Goal: Information Seeking & Learning: Learn about a topic

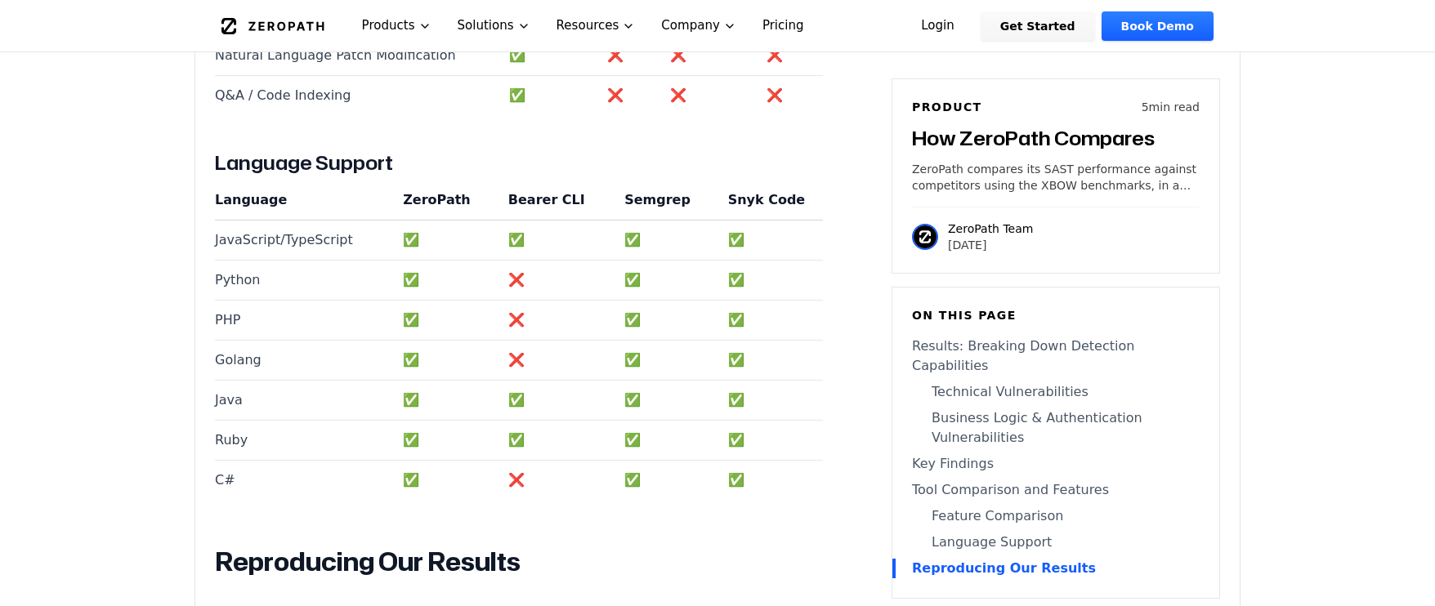
scroll to position [3641, 0]
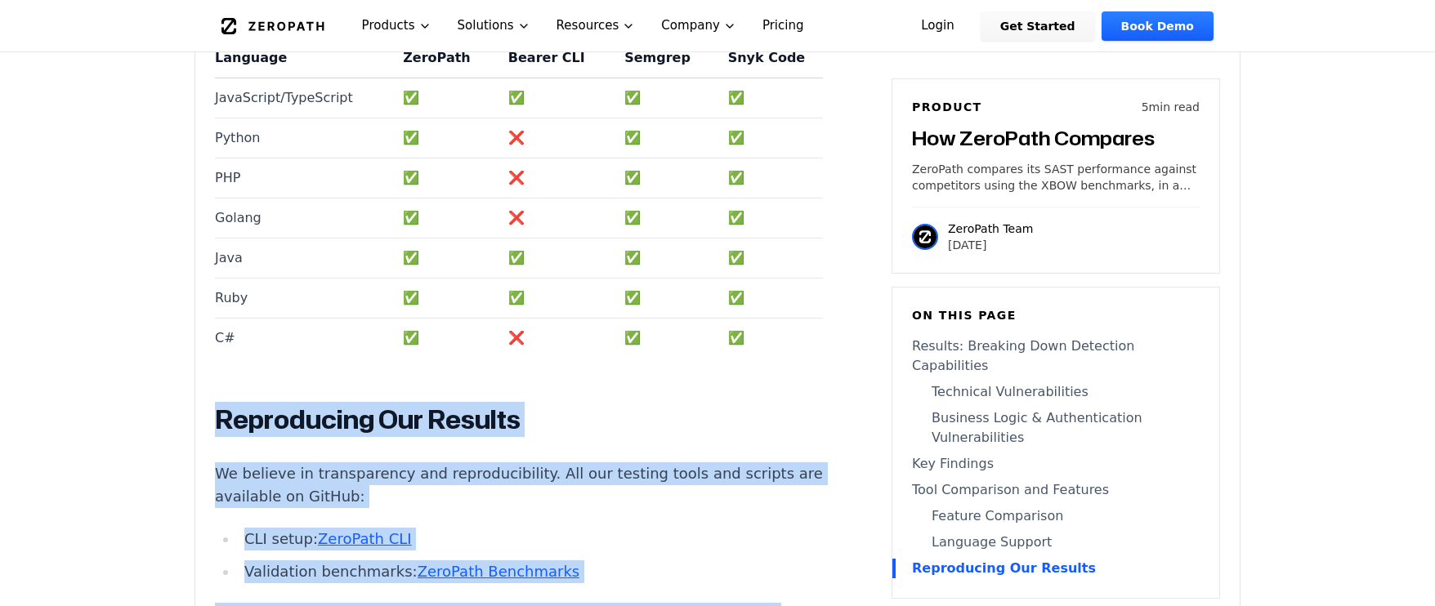
drag, startPoint x: 371, startPoint y: 486, endPoint x: 221, endPoint y: 265, distance: 267.2
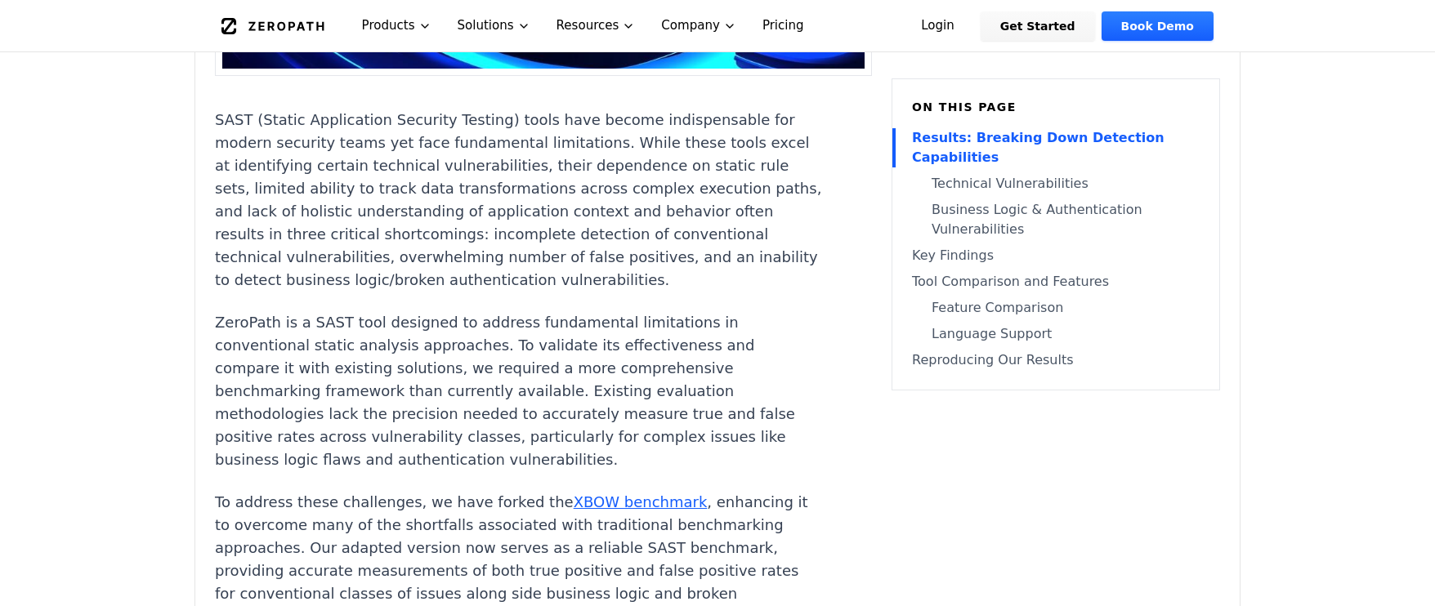
scroll to position [0, 0]
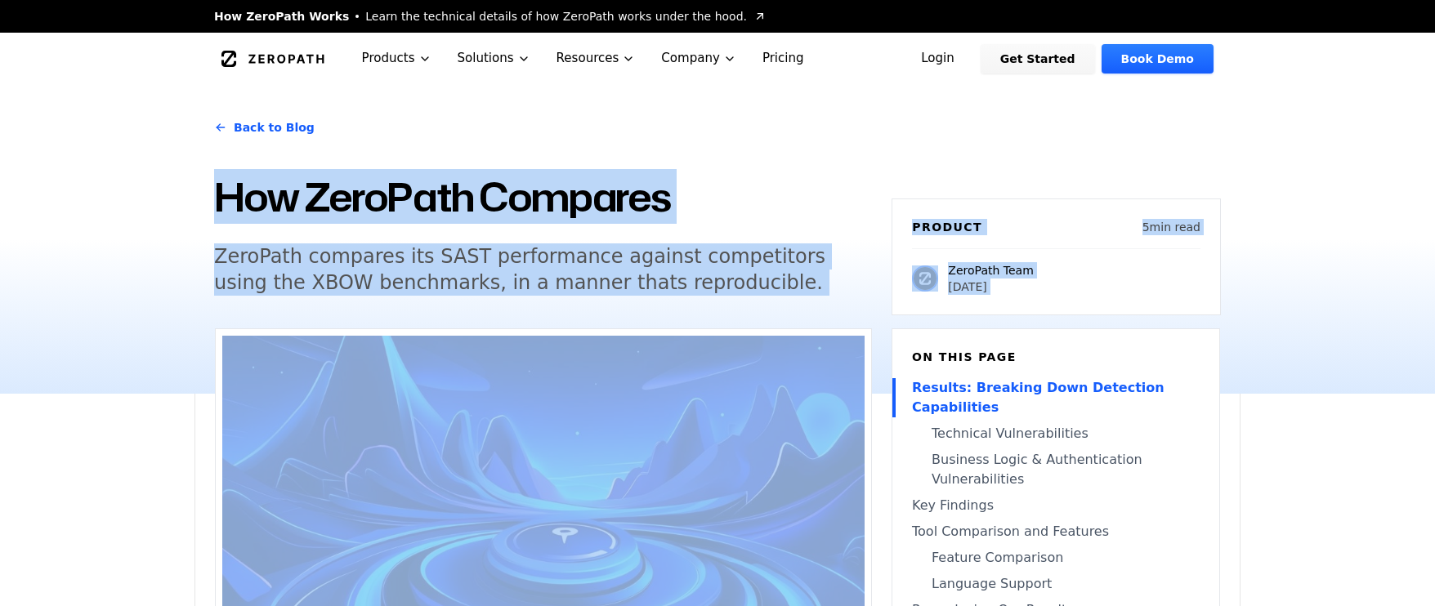
click at [212, 190] on div "Back to Blog How ZeroPath Compares ZeroPath compares its SAST performance again…" at bounding box center [718, 239] width 1046 height 309
copy main "How ZeroPath Compares ZeroPath compares its SAST performance against competitor…"
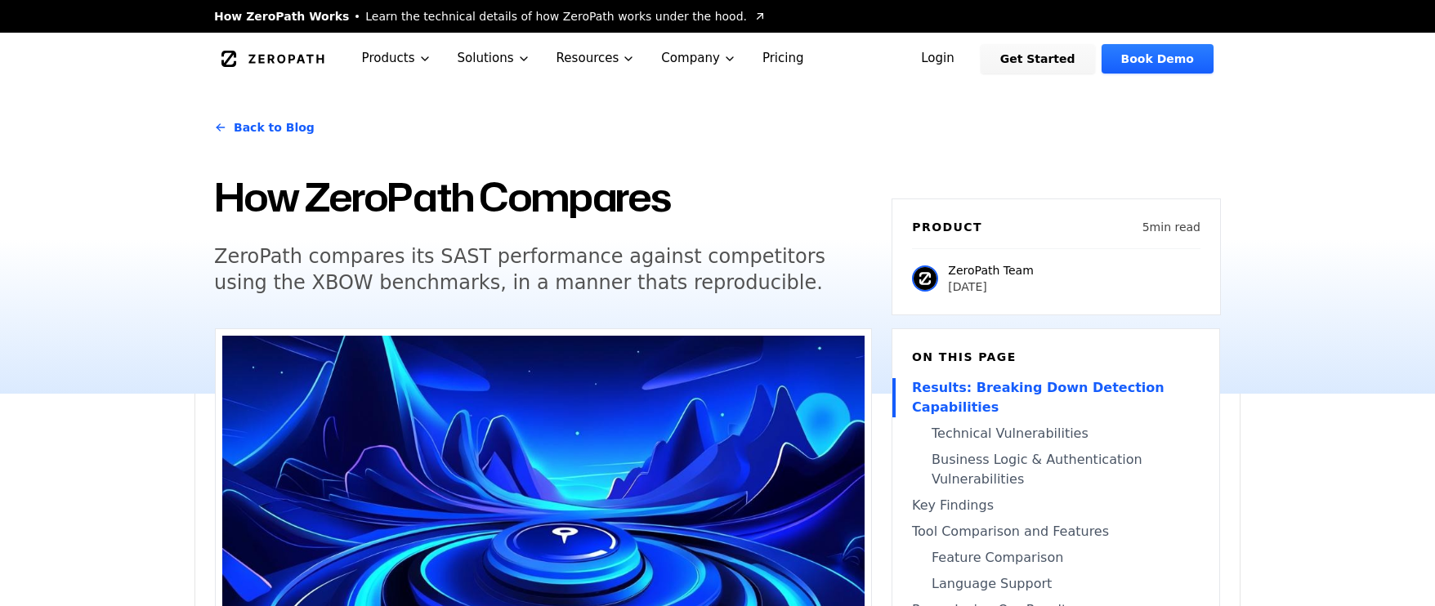
click at [325, 133] on div "Back to Blog" at bounding box center [543, 128] width 658 height 46
click at [238, 20] on span "How ZeroPath Works" at bounding box center [281, 16] width 135 height 16
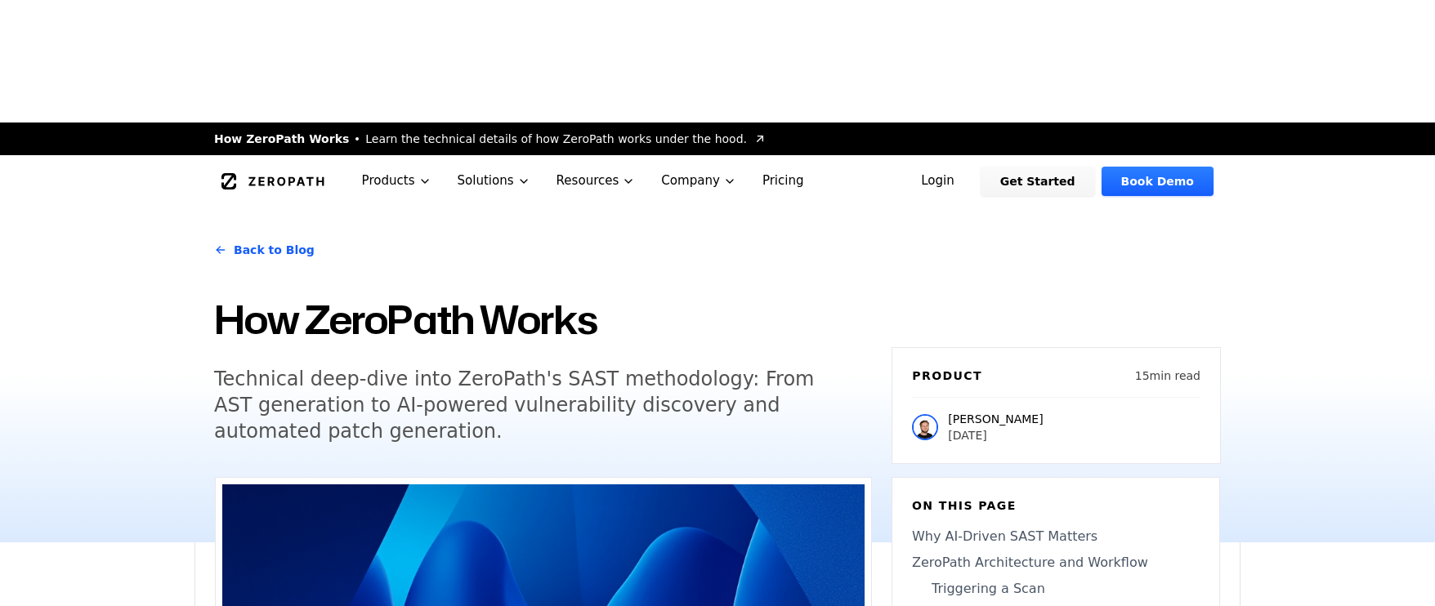
click at [259, 177] on icon "Global" at bounding box center [285, 181] width 75 height 9
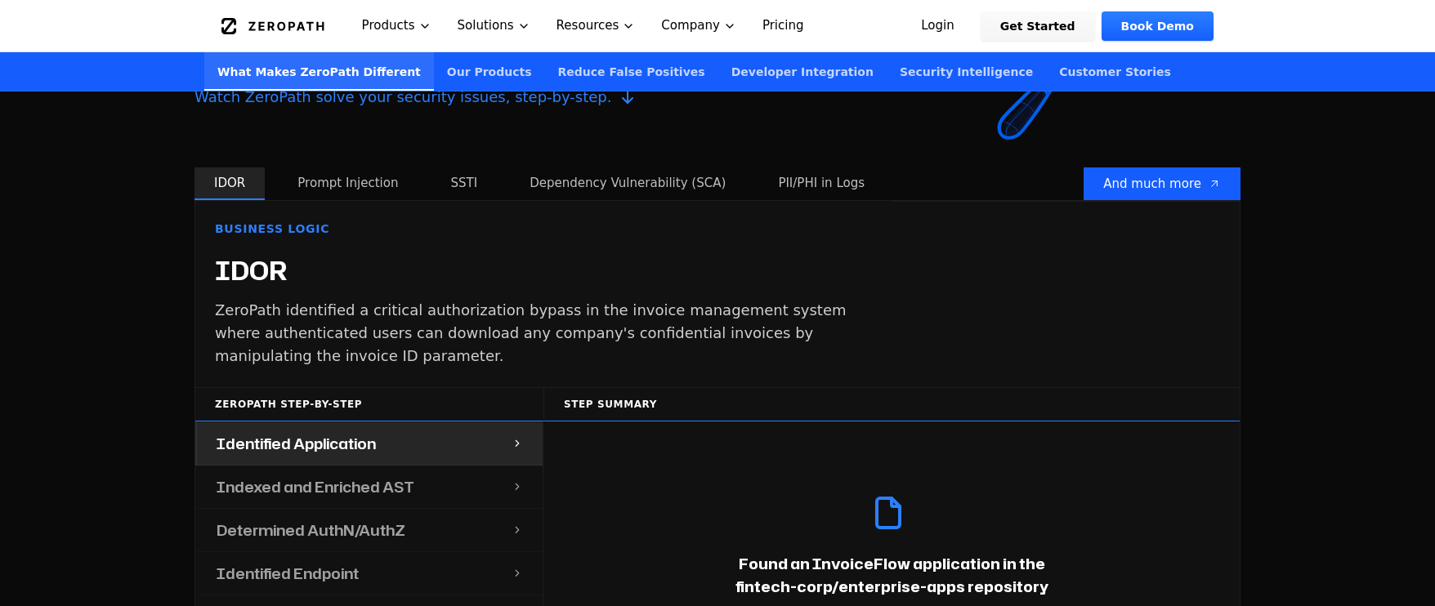
scroll to position [1710, 0]
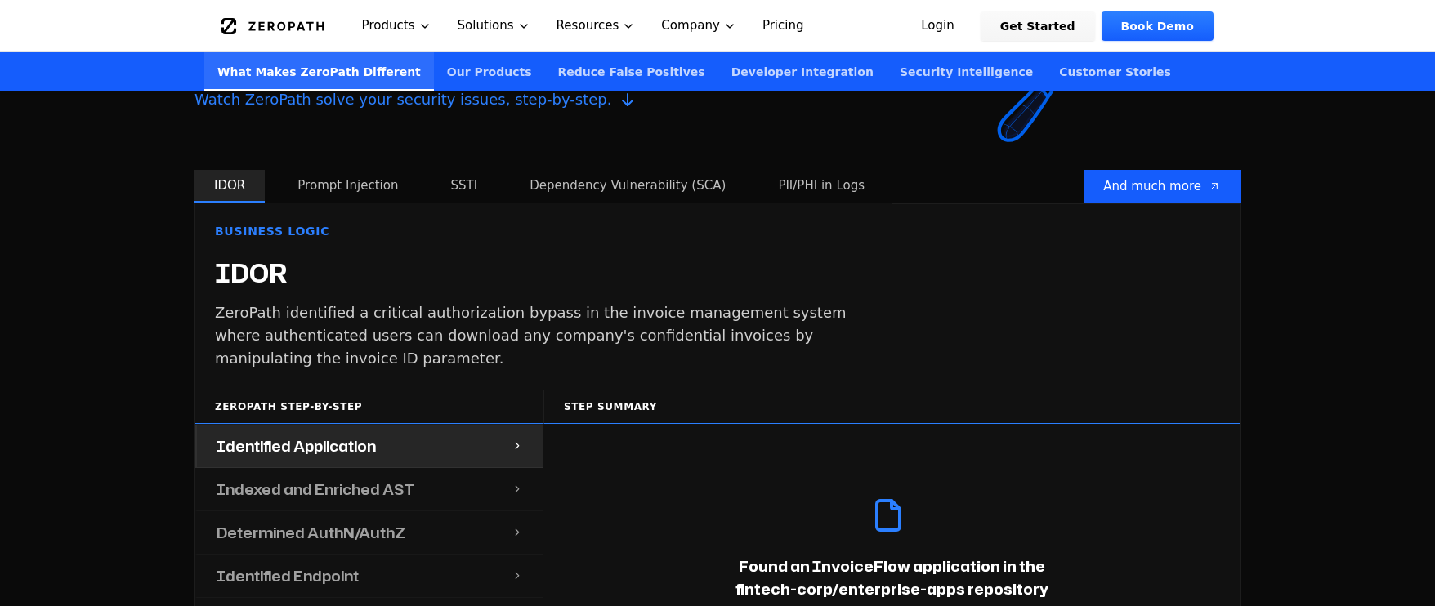
click at [379, 468] on div "Indexed and Enriched AST" at bounding box center [354, 489] width 315 height 42
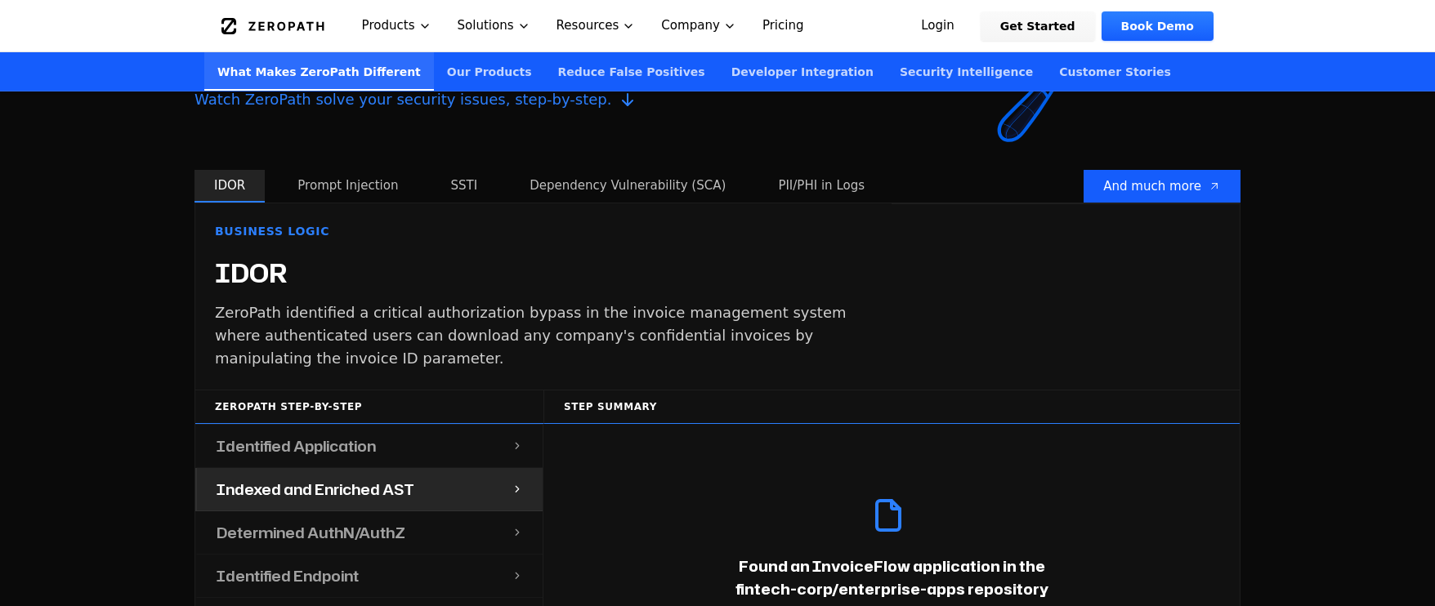
click at [335, 521] on h4 "Determined AuthN/AuthZ" at bounding box center [311, 532] width 189 height 23
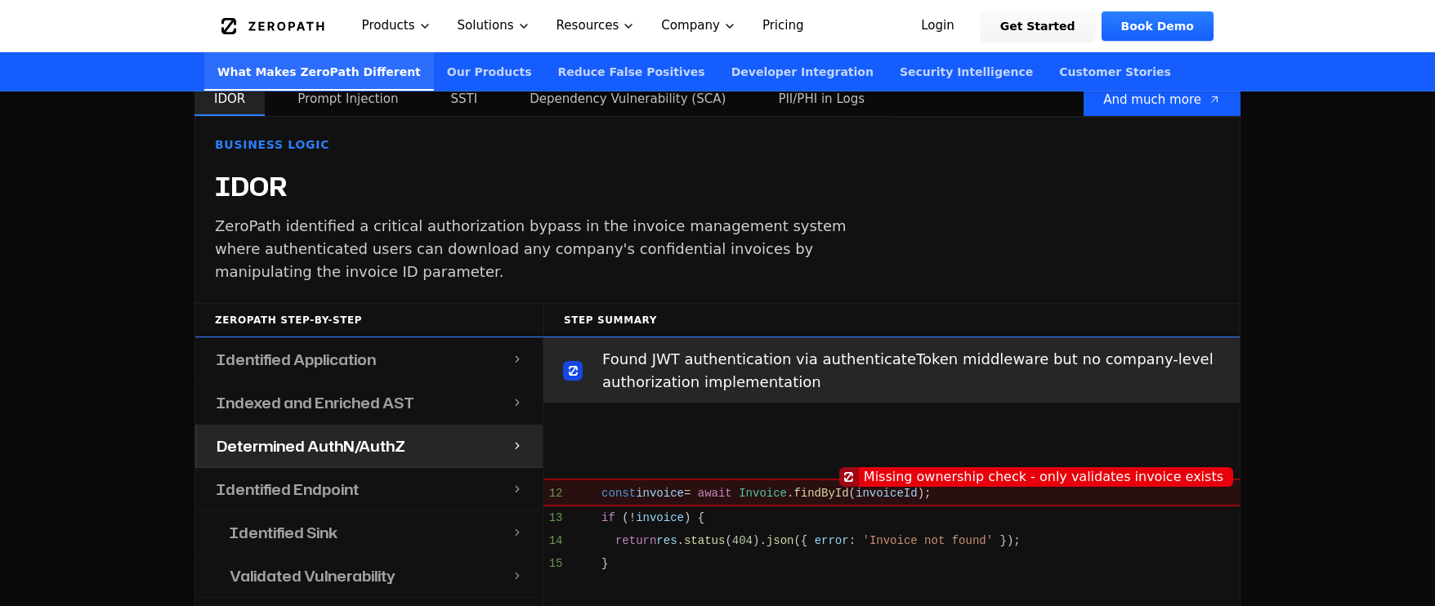
scroll to position [1804, 0]
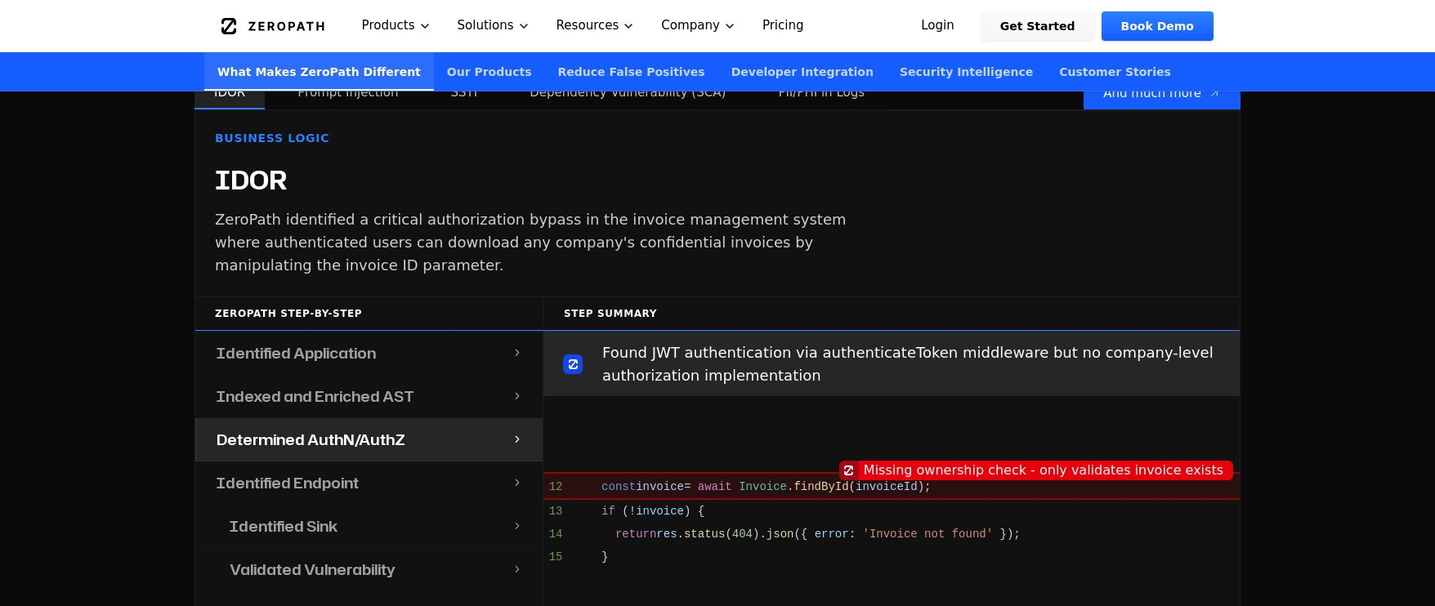
click at [338, 462] on div "Identified Endpoint" at bounding box center [354, 483] width 315 height 42
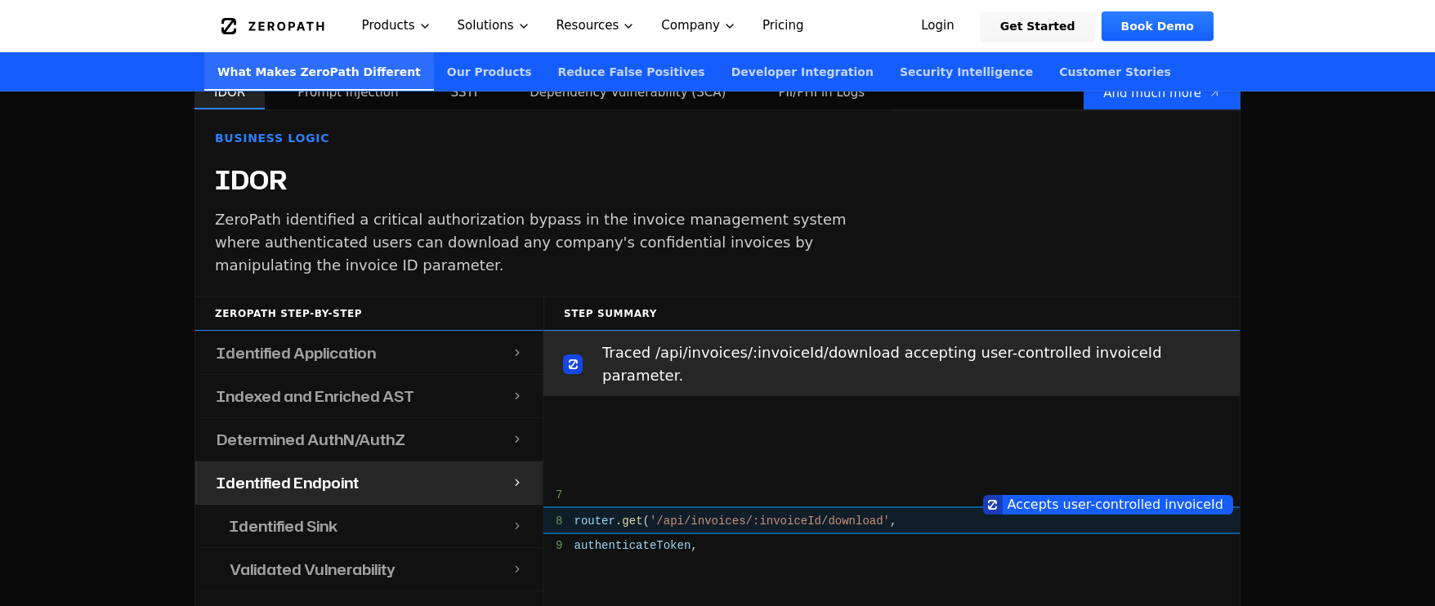
click at [333, 515] on h4 "Identified Sink" at bounding box center [284, 526] width 108 height 23
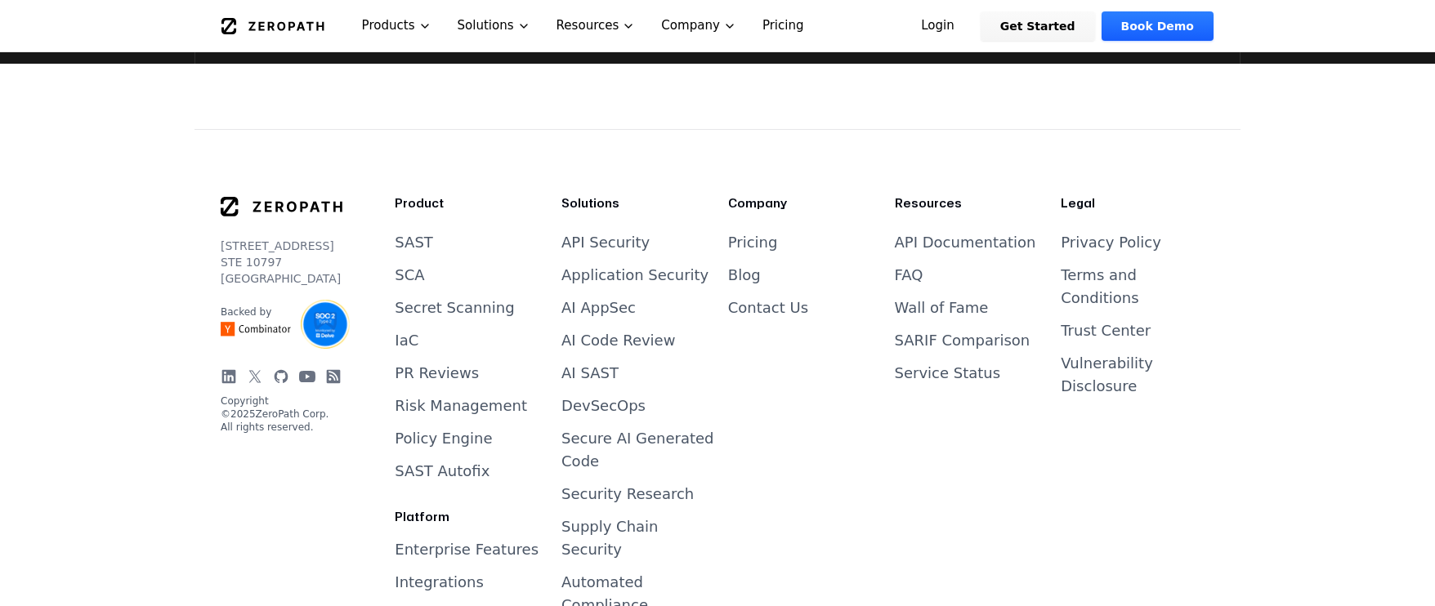
scroll to position [6805, 0]
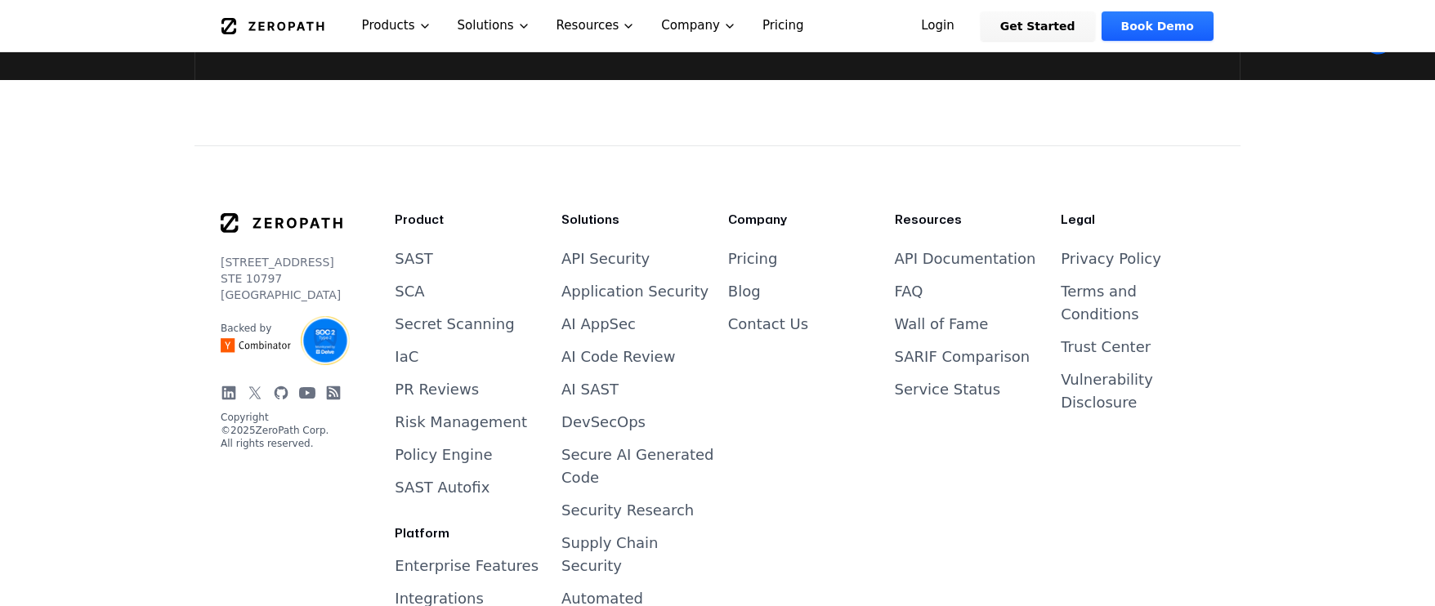
click at [937, 348] on link "SARIF Comparison" at bounding box center [963, 356] width 136 height 17
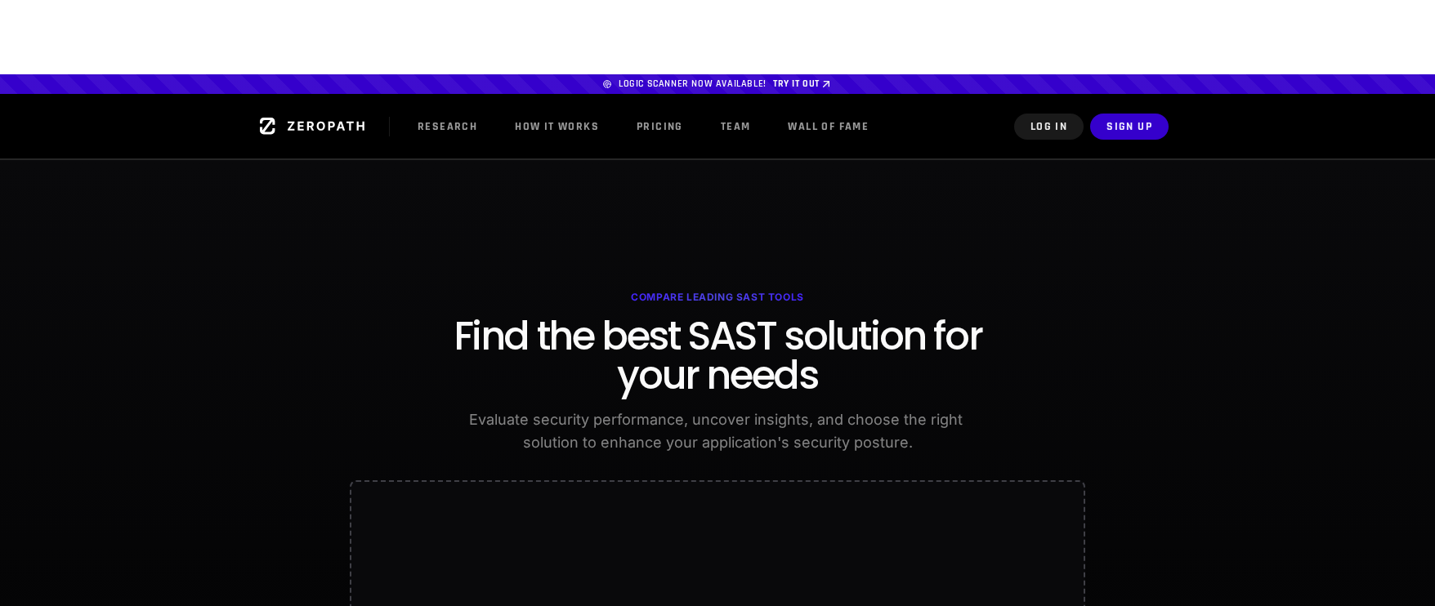
scroll to position [34, 0]
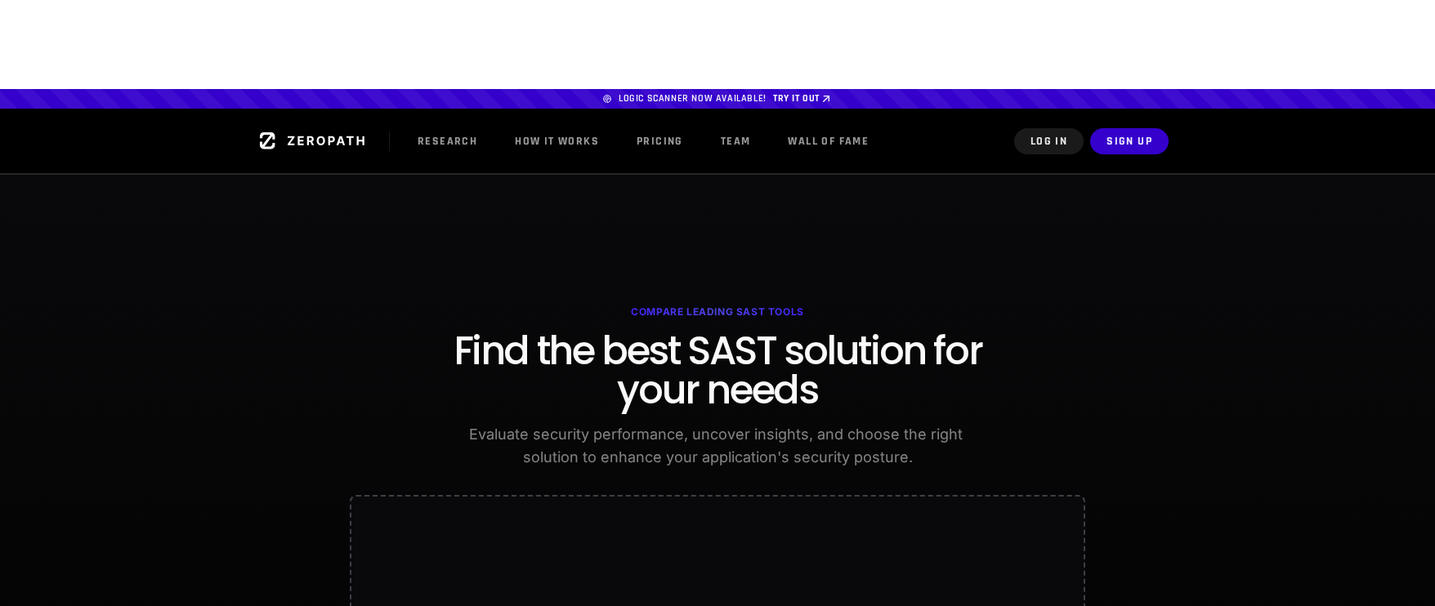
click at [269, 174] on section "Compare Leading SAST Tools Find the best SAST solution for your needs Evaluate …" at bounding box center [717, 603] width 1435 height 859
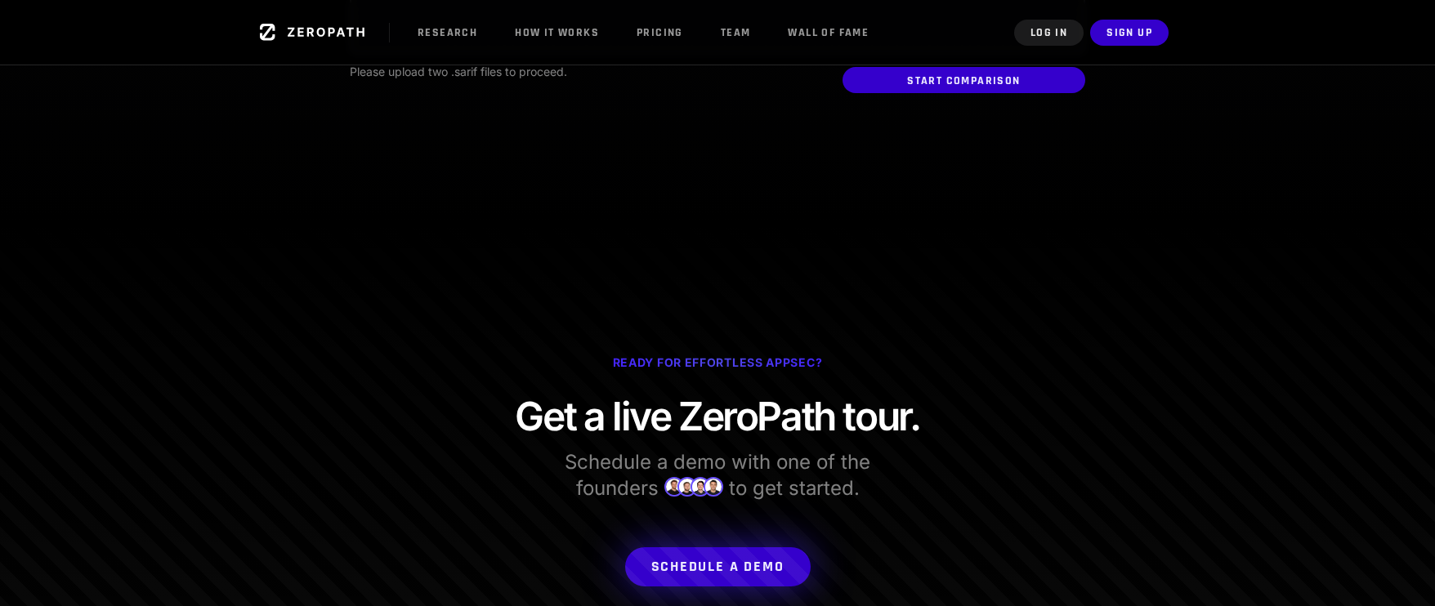
scroll to position [1390, 0]
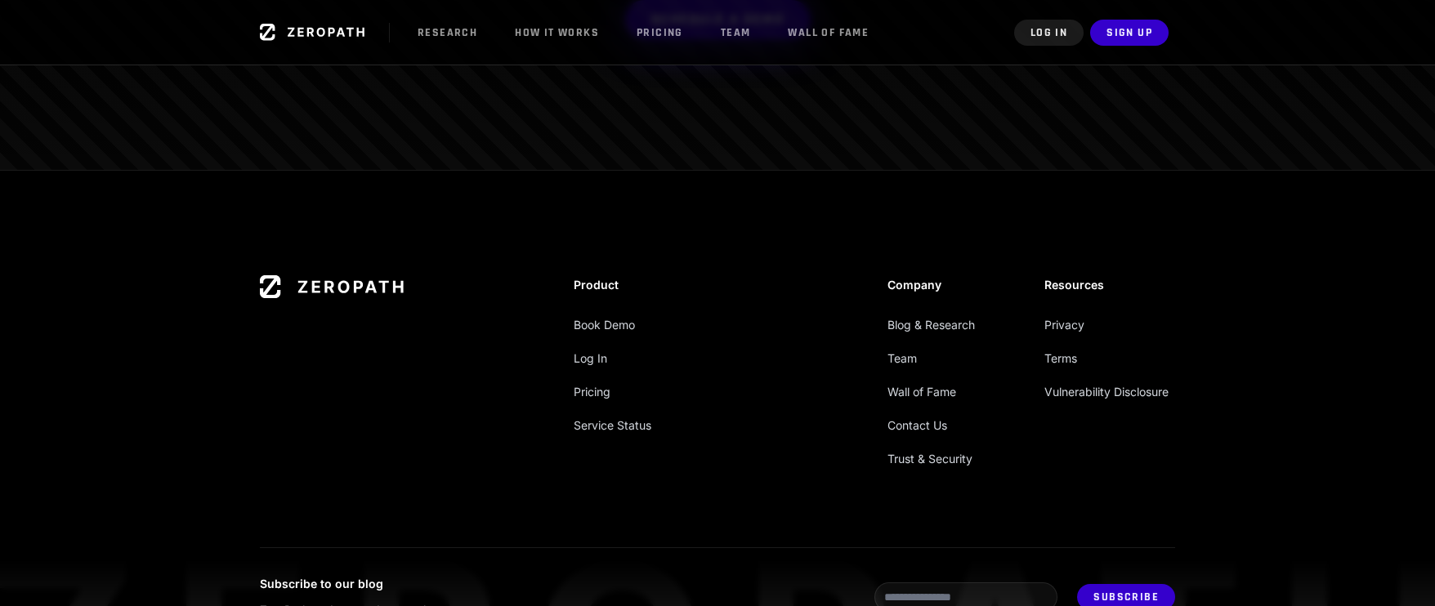
click at [900, 348] on li "Team" at bounding box center [953, 358] width 131 height 20
click at [900, 351] on link "Team" at bounding box center [902, 358] width 29 height 14
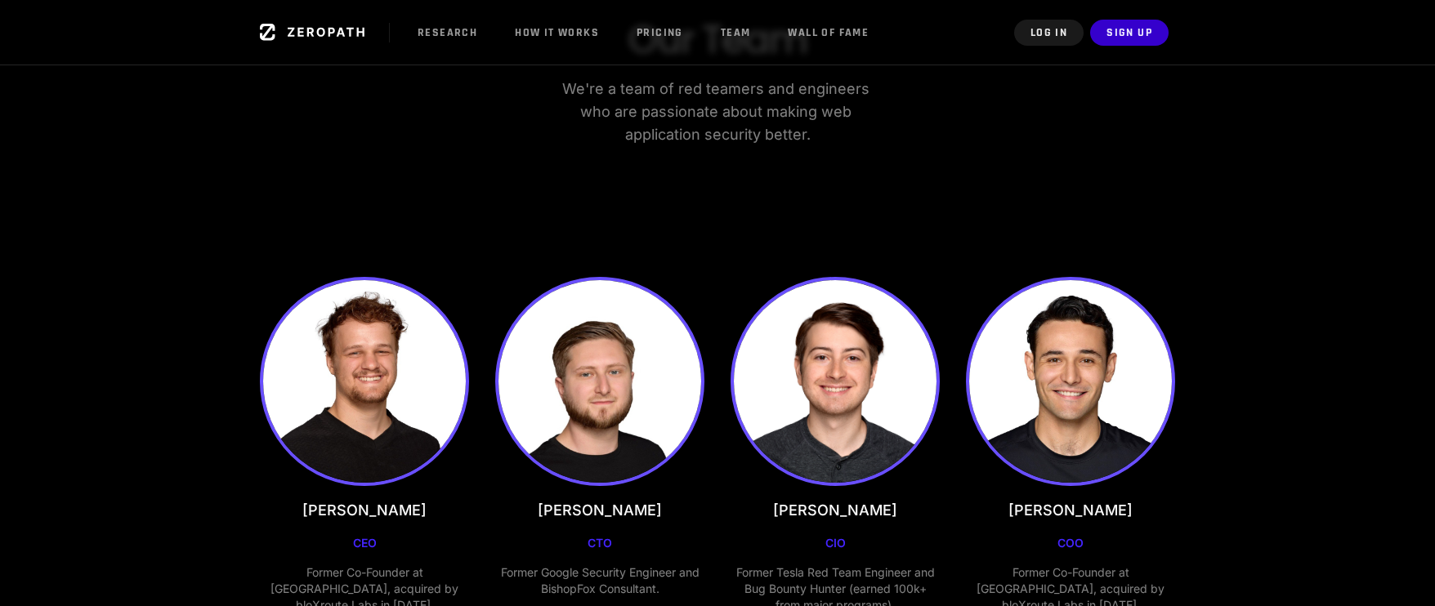
scroll to position [223, 0]
